Goal: Task Accomplishment & Management: Complete application form

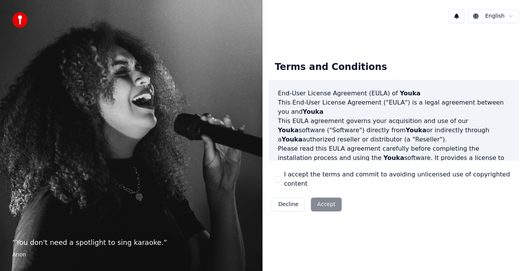
click at [321, 196] on div "Decline Accept" at bounding box center [307, 205] width 76 height 20
click at [283, 178] on div "I accept the terms and commit to avoiding unlicensed use of copyrighted content" at bounding box center [394, 179] width 238 height 18
click at [279, 178] on button "I accept the terms and commit to avoiding unlicensed use of copyrighted content" at bounding box center [278, 179] width 6 height 6
click at [327, 198] on button "Accept" at bounding box center [326, 205] width 31 height 14
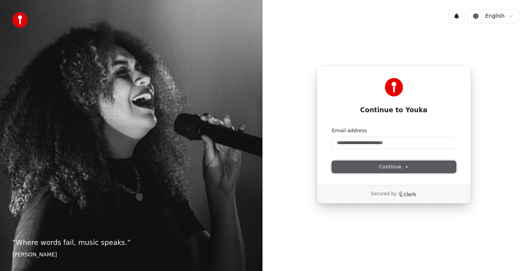
click at [355, 170] on button "Continue" at bounding box center [394, 167] width 124 height 12
click at [386, 99] on div "Continue to Youka" at bounding box center [394, 96] width 124 height 37
click at [480, 13] on html "“ Where words fail, music speaks. ” [PERSON_NAME] English Continue to Youka Con…" at bounding box center [262, 135] width 525 height 271
